Goal: Task Accomplishment & Management: Manage account settings

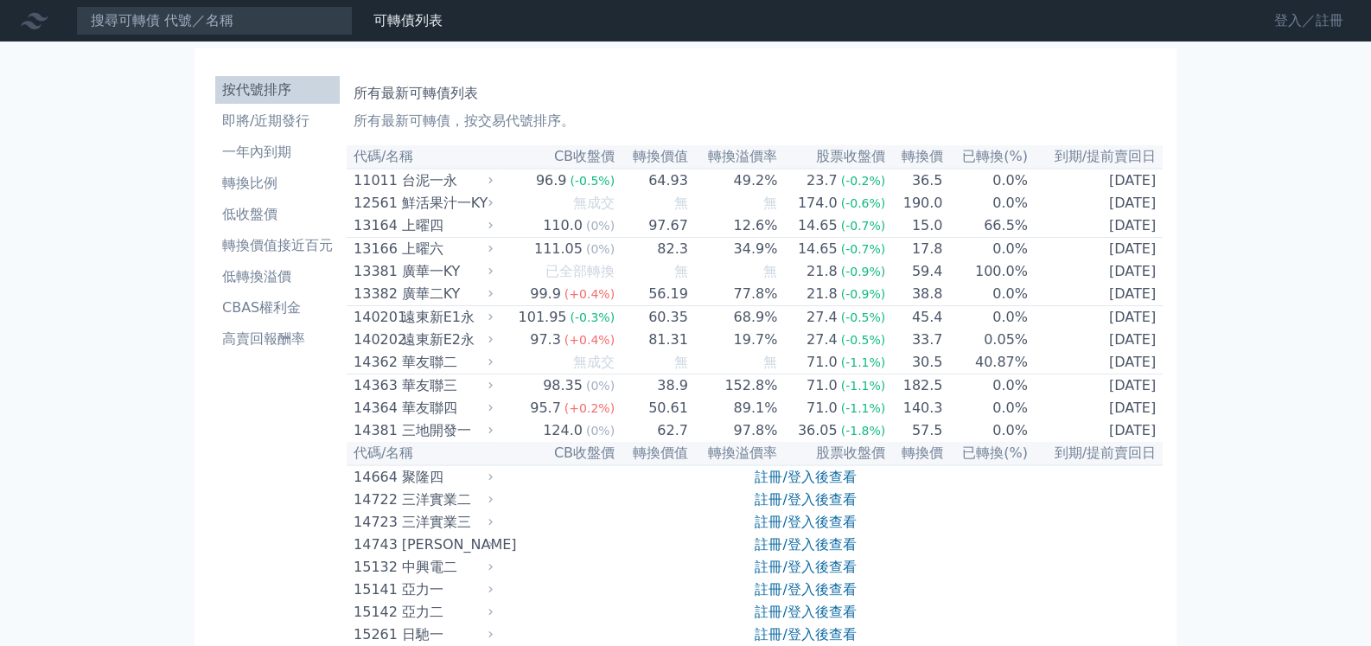
click at [1291, 16] on link "登入／註冊" at bounding box center [1309, 21] width 97 height 28
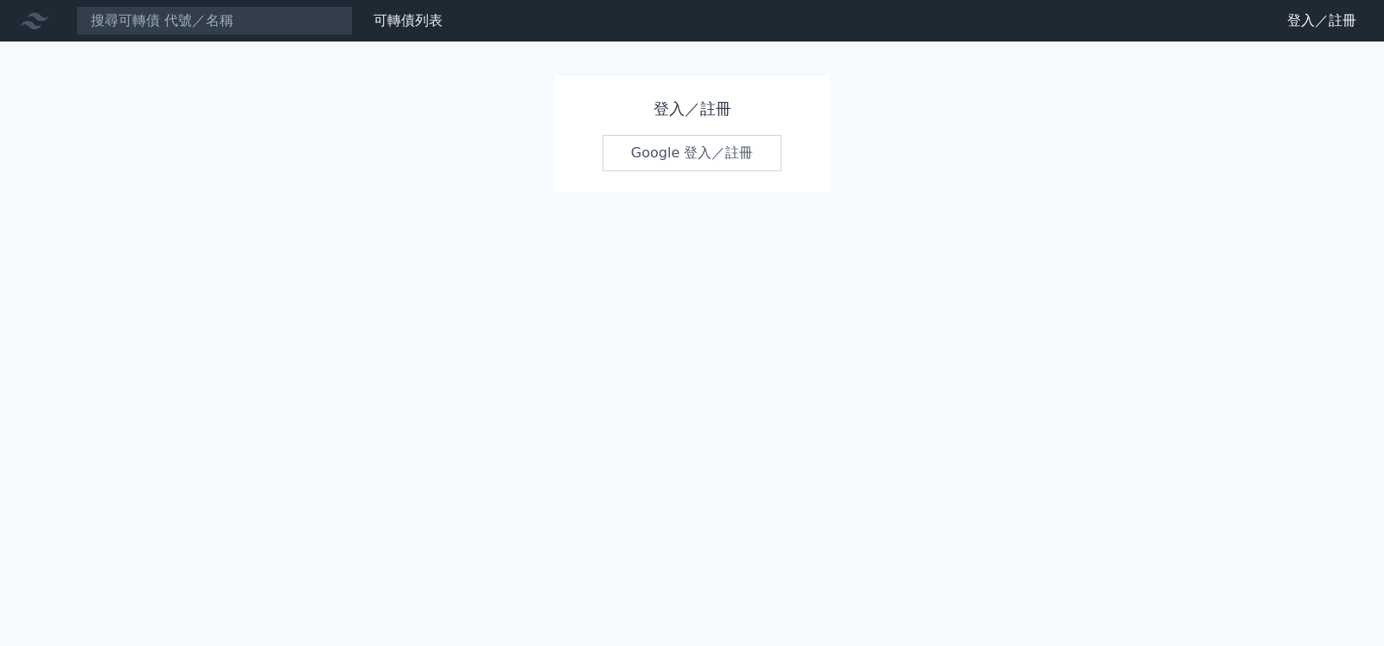
click at [706, 157] on link "Google 登入／註冊" at bounding box center [693, 153] width 180 height 36
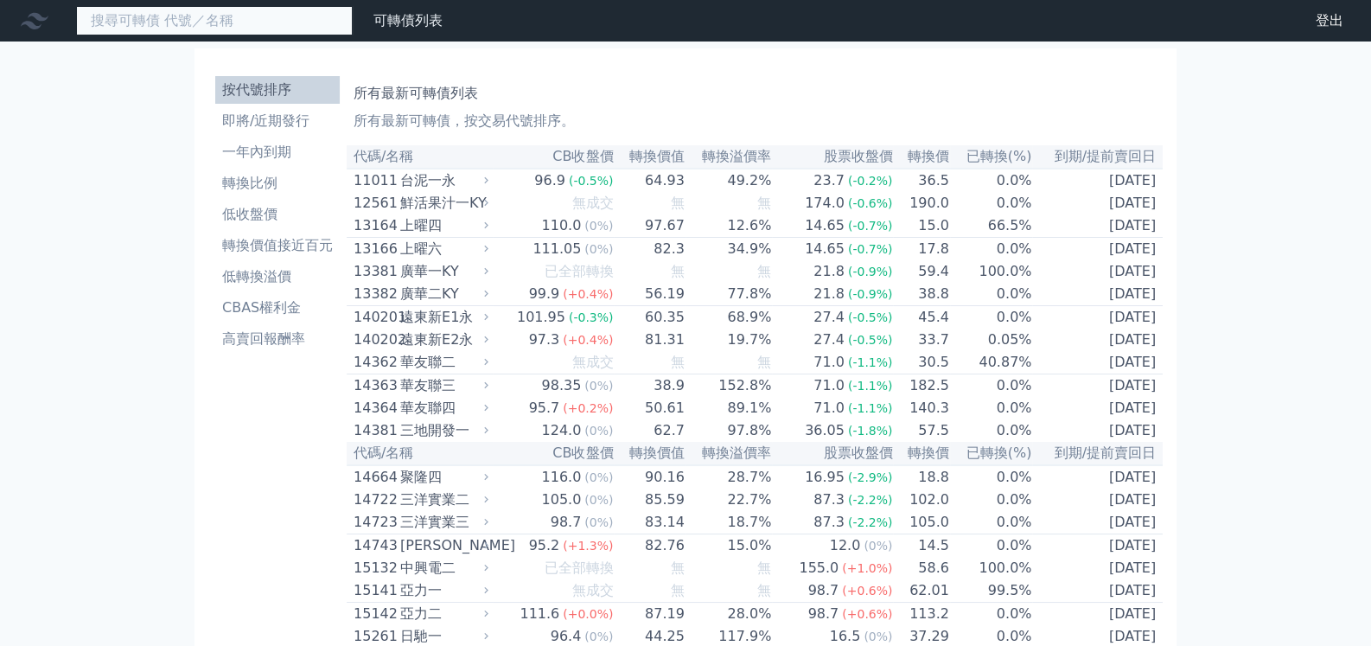
click at [252, 21] on input at bounding box center [214, 20] width 277 height 29
type input "6"
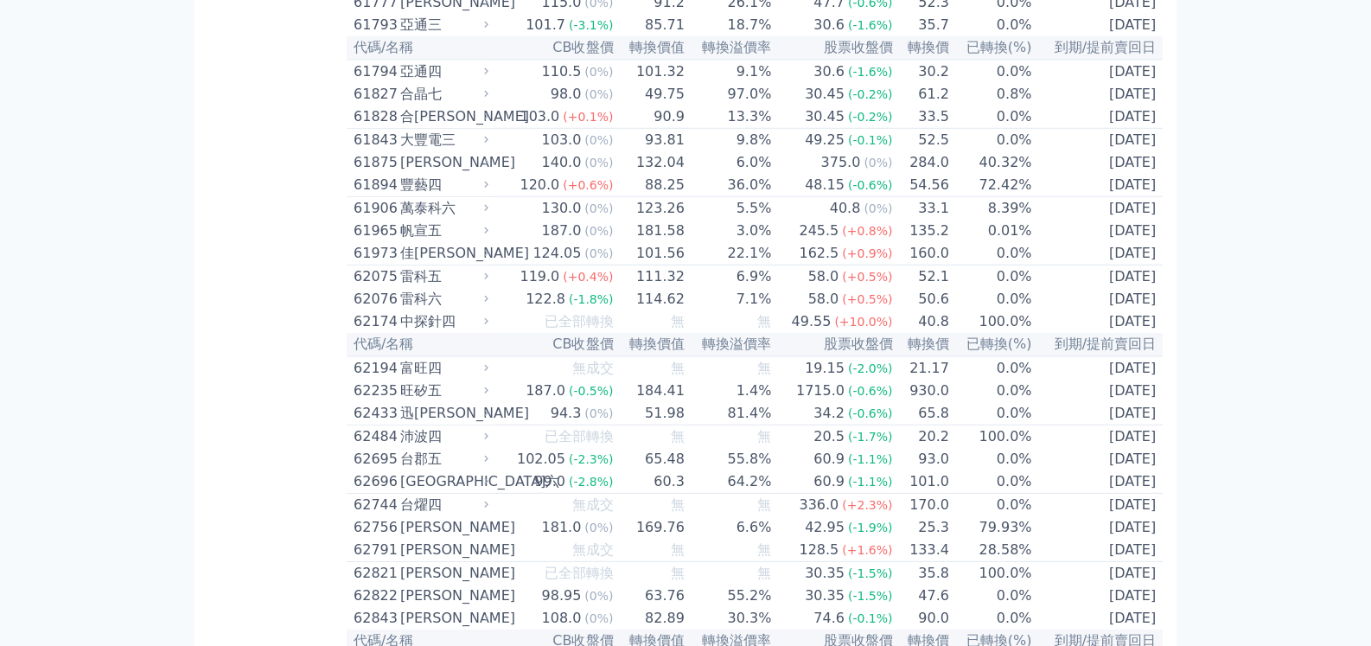
scroll to position [6311, 0]
